Goal: Information Seeking & Learning: Learn about a topic

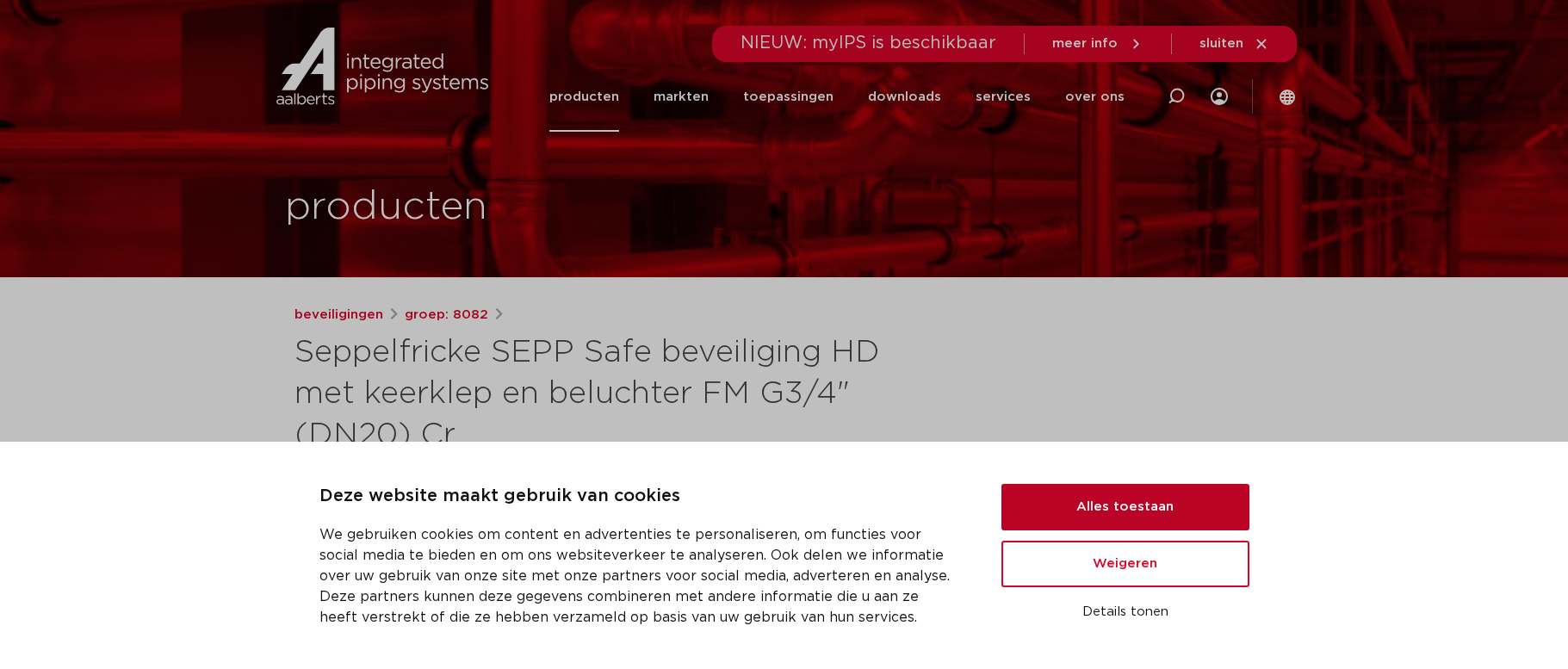
click at [1113, 506] on button "Alles toestaan" at bounding box center [1126, 507] width 248 height 47
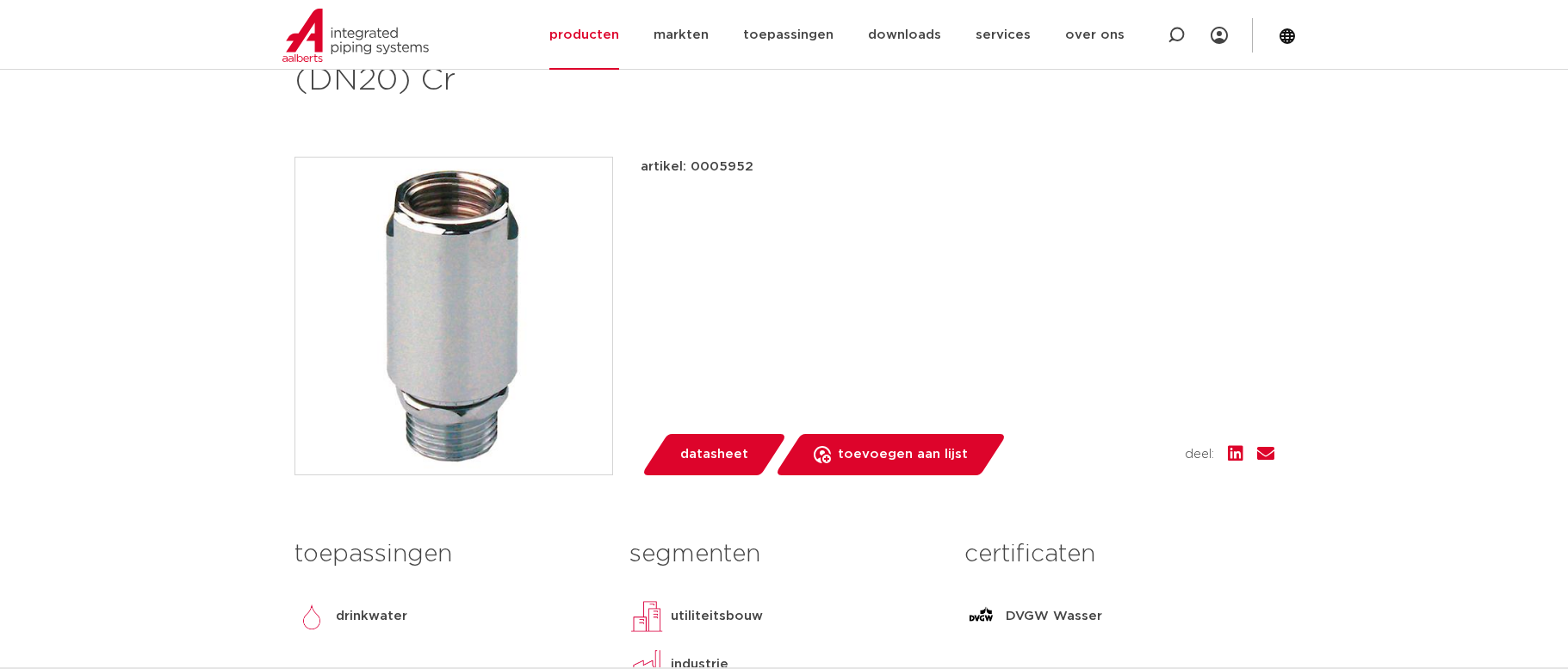
scroll to position [86, 0]
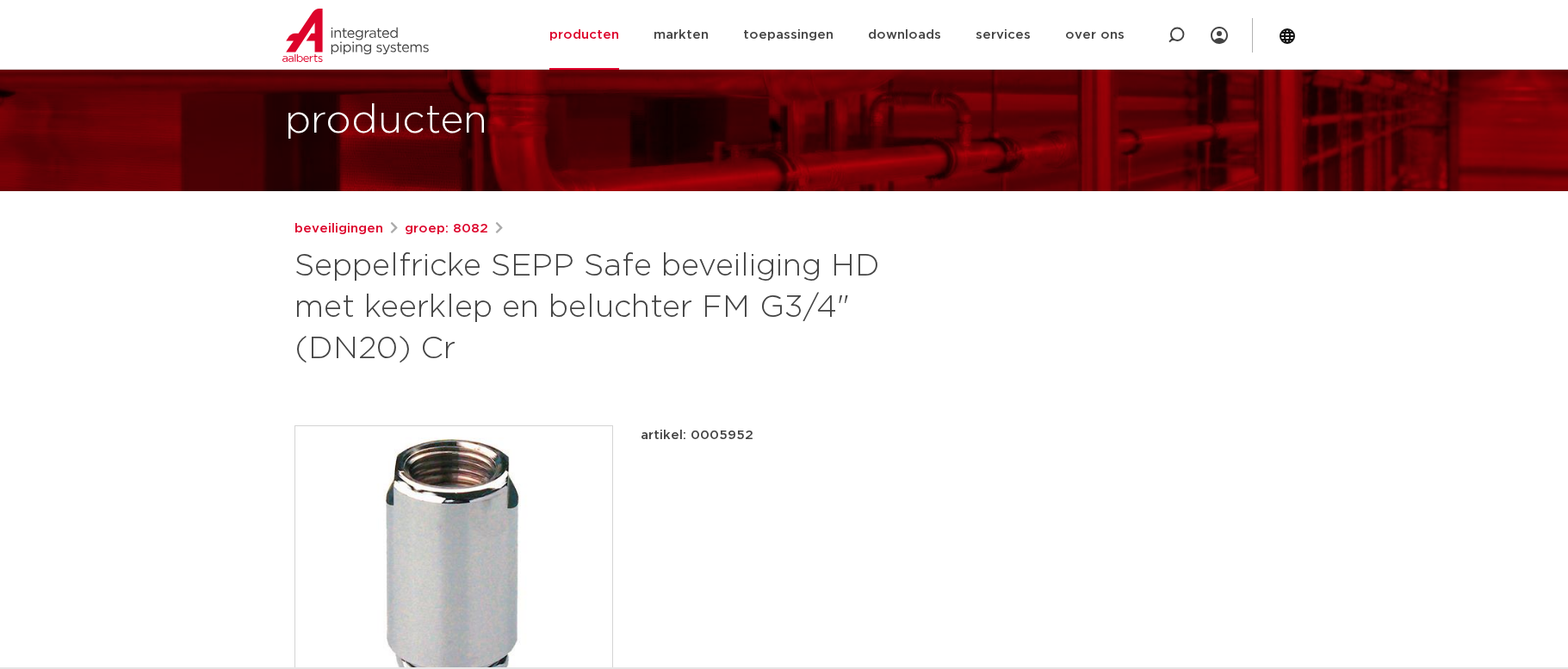
drag, startPoint x: 746, startPoint y: 310, endPoint x: 265, endPoint y: 264, distance: 483.2
click at [350, 233] on link "beveiligingen" at bounding box center [339, 229] width 89 height 21
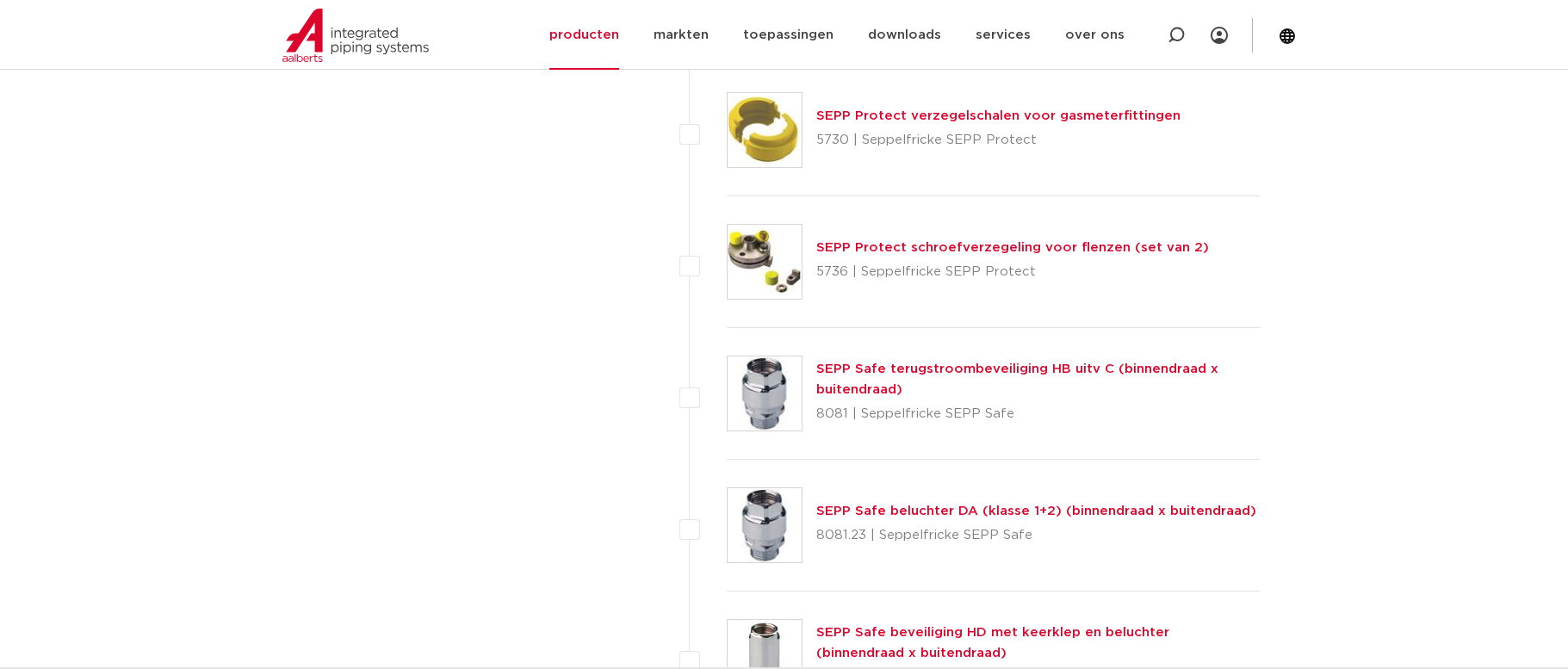
scroll to position [1893, 0]
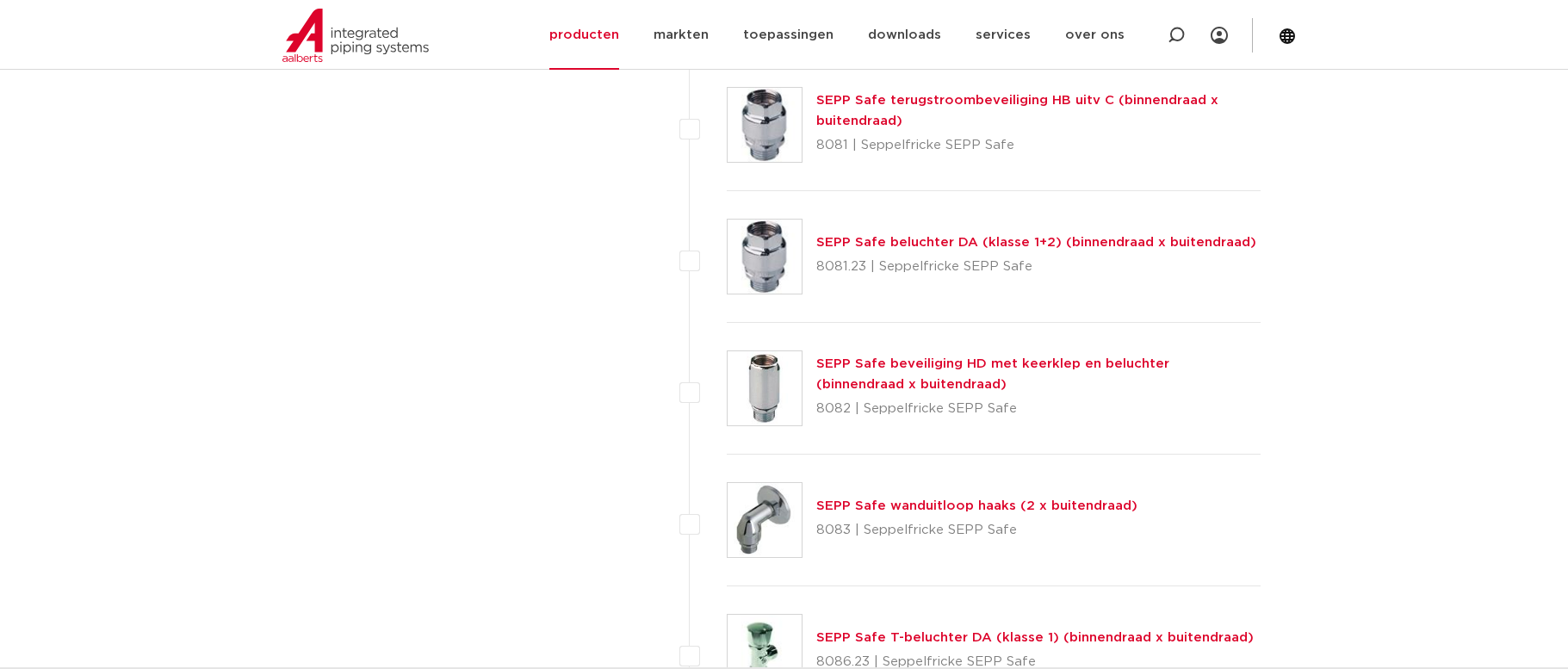
click at [1012, 372] on div "SEPP Safe beveiliging HD met keerklep en beluchter (binnendraad x buitendraad) …" at bounding box center [1038, 388] width 445 height 69
click at [888, 376] on div "SEPP Safe beveiliging HD met keerklep en beluchter (binnendraad x buitendraad) …" at bounding box center [1038, 388] width 445 height 69
click at [886, 376] on div "SEPP Safe beveiliging HD met keerklep en beluchter (binnendraad x buitendraad) …" at bounding box center [1038, 388] width 445 height 69
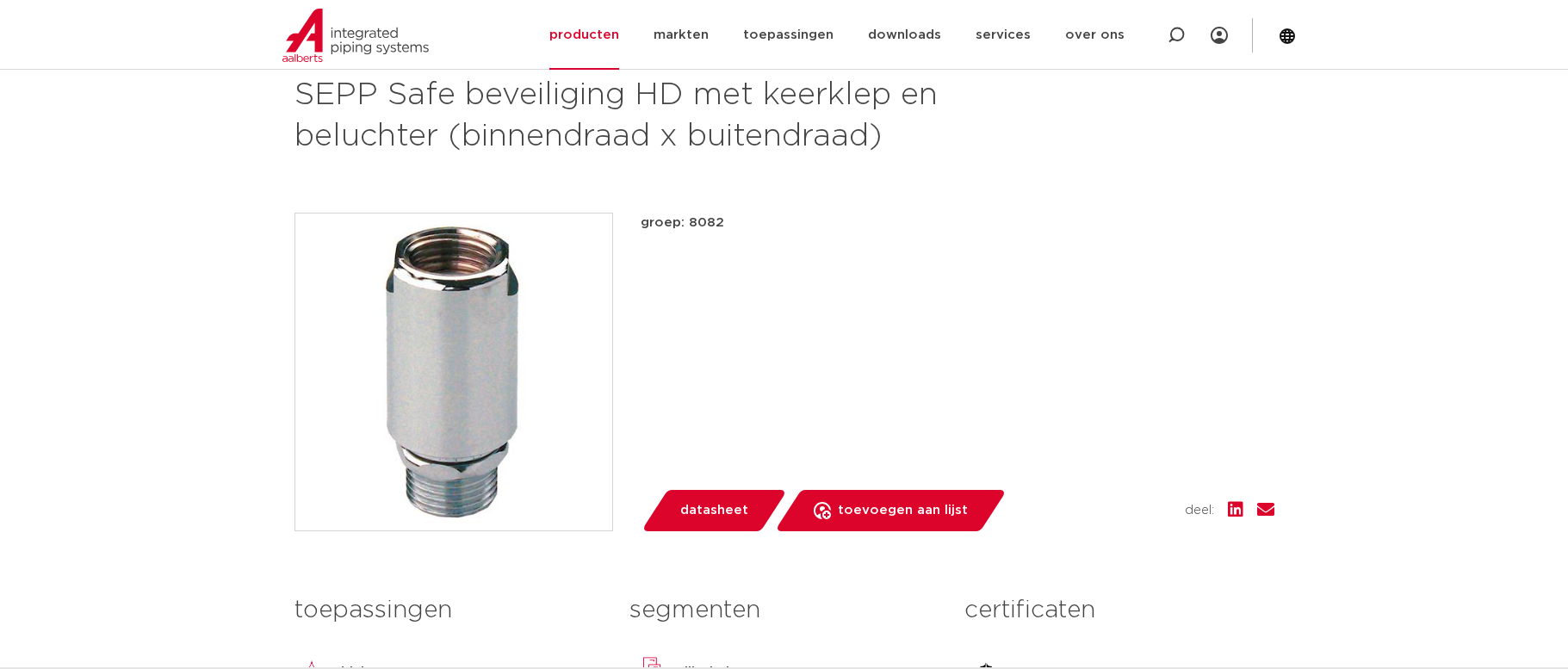
scroll to position [259, 0]
